Goal: Task Accomplishment & Management: Manage account settings

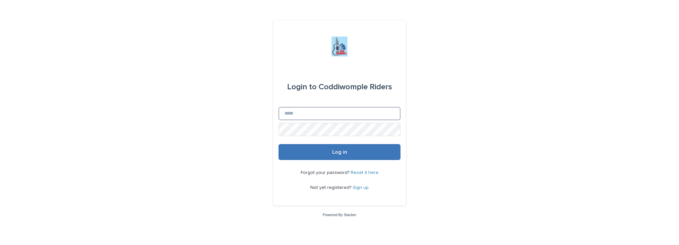
type input "**********"
click at [344, 152] on span "Log in" at bounding box center [339, 151] width 15 height 5
